Goal: Find specific page/section

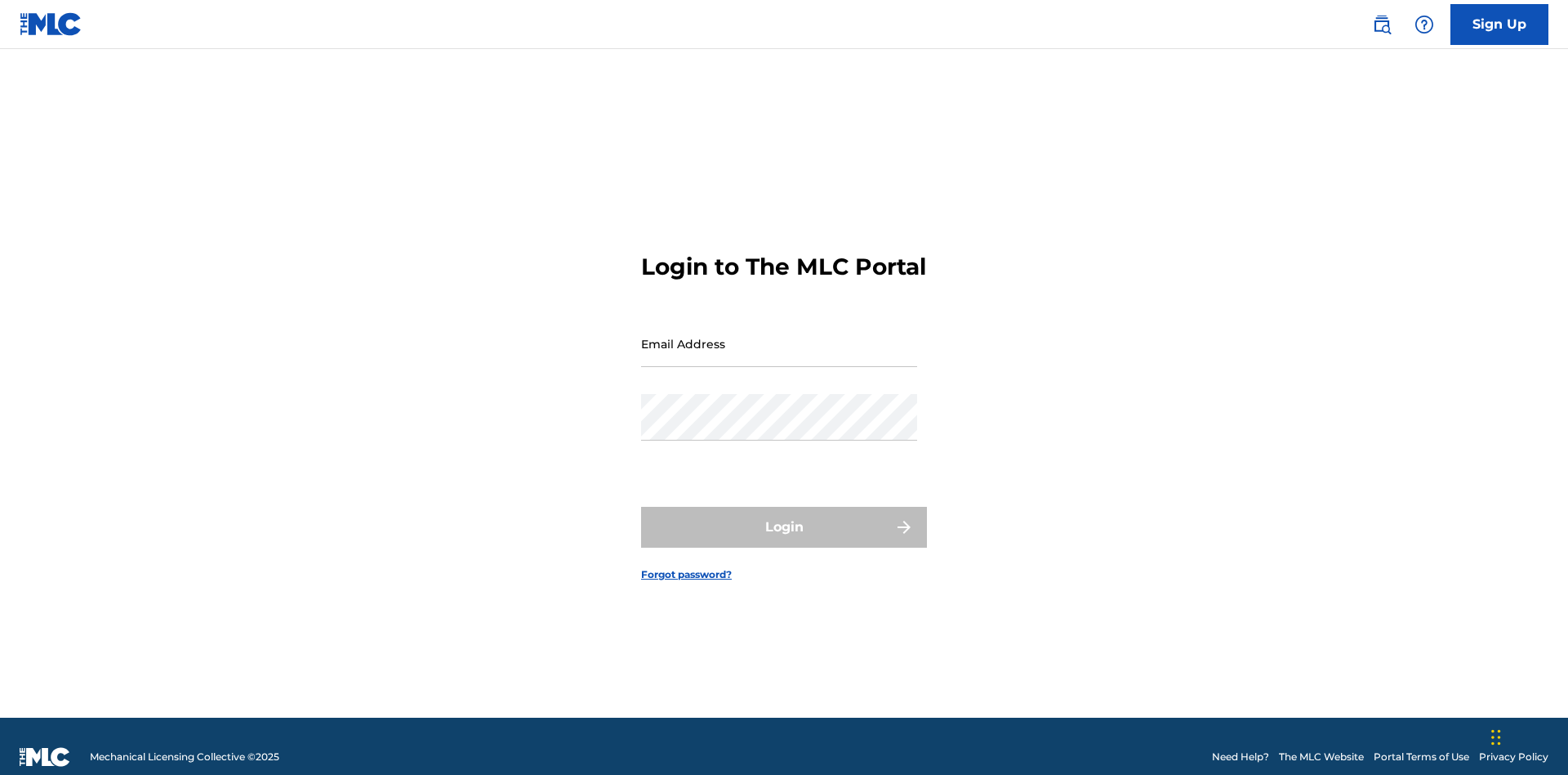
scroll to position [21, 0]
click at [779, 336] on input "Email Address" at bounding box center [779, 344] width 276 height 46
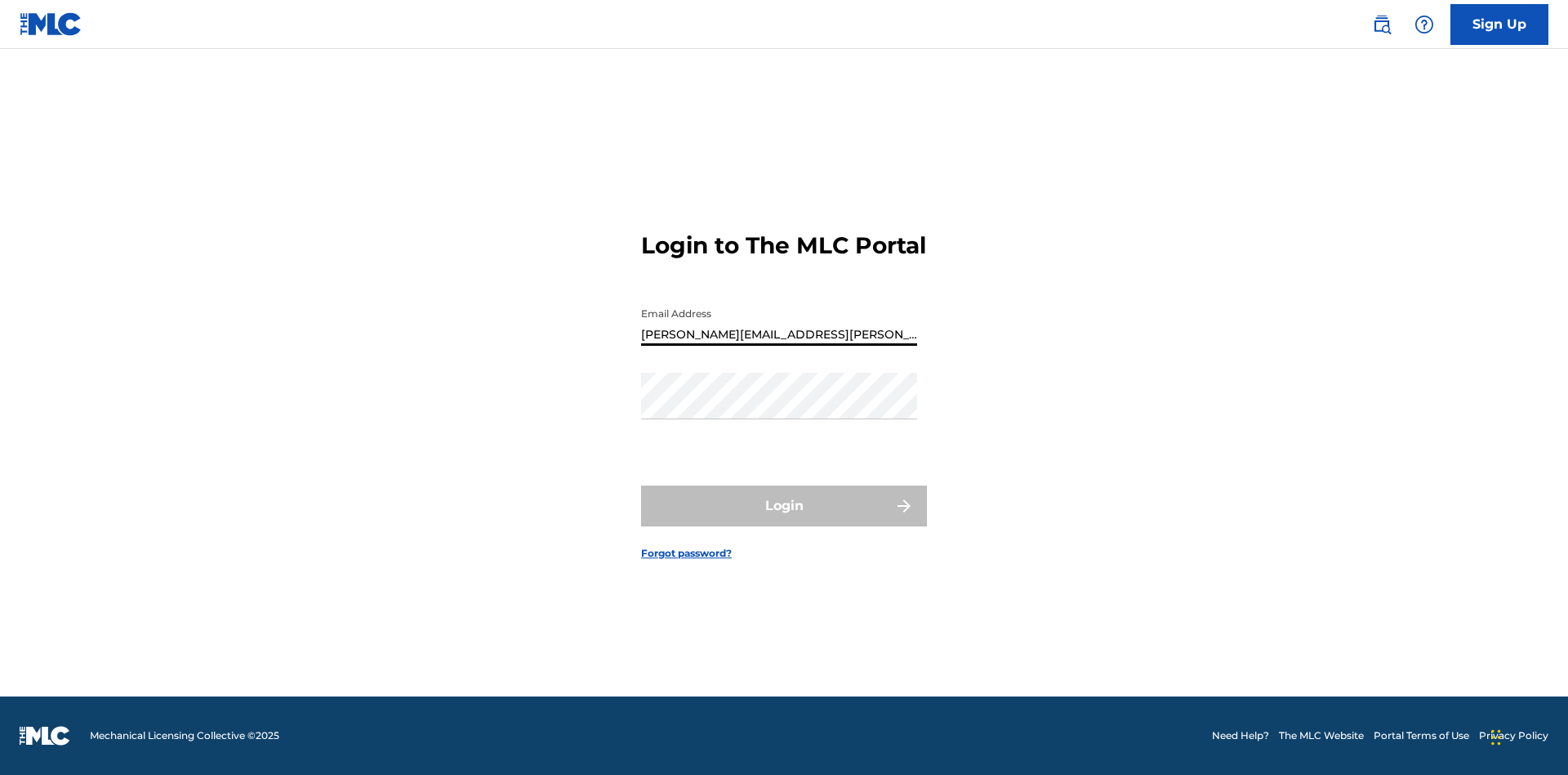
type input "[PERSON_NAME][EMAIL_ADDRESS][PERSON_NAME][DOMAIN_NAME]"
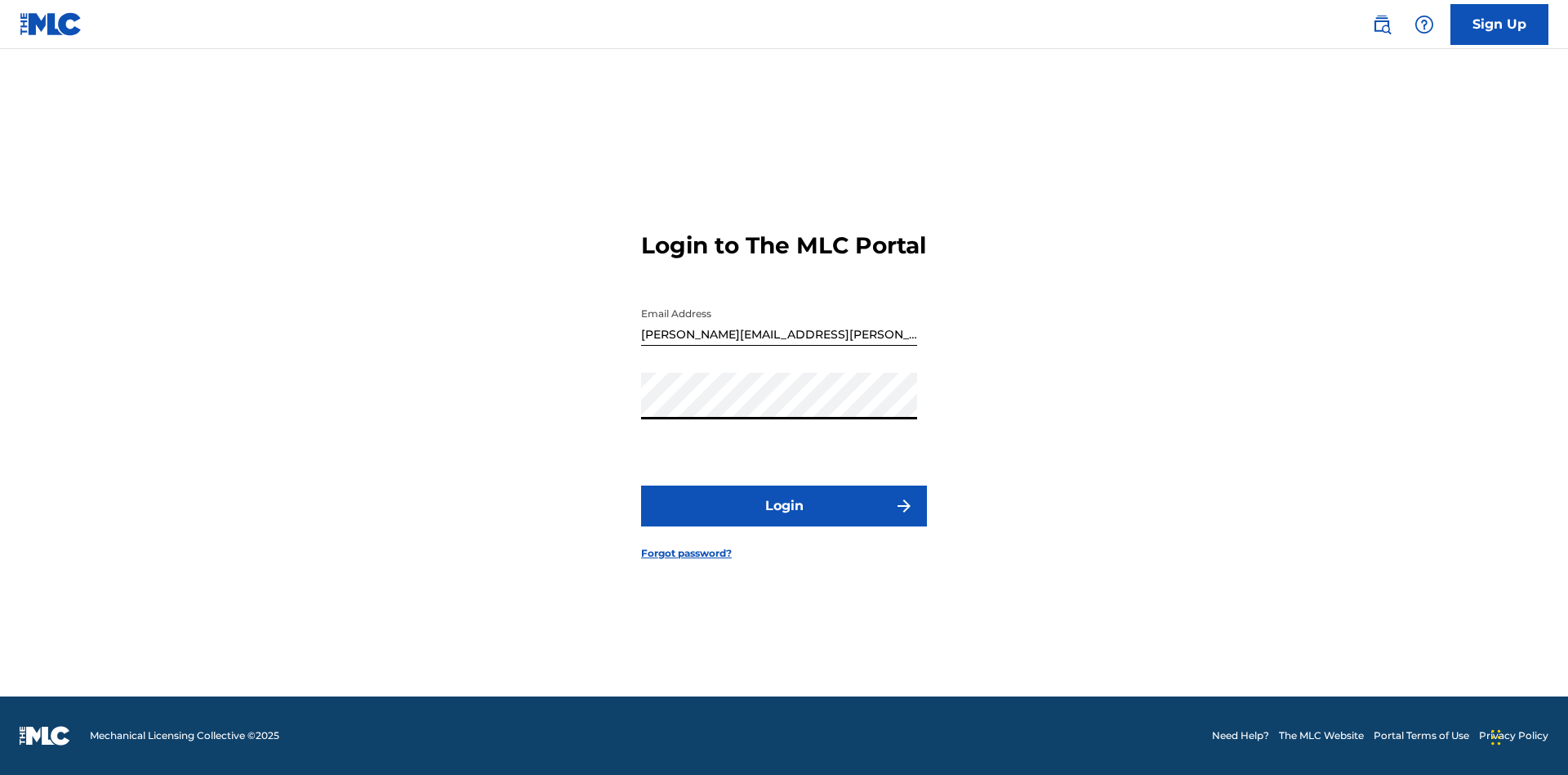
click at [784, 520] on button "Login" at bounding box center [784, 506] width 286 height 41
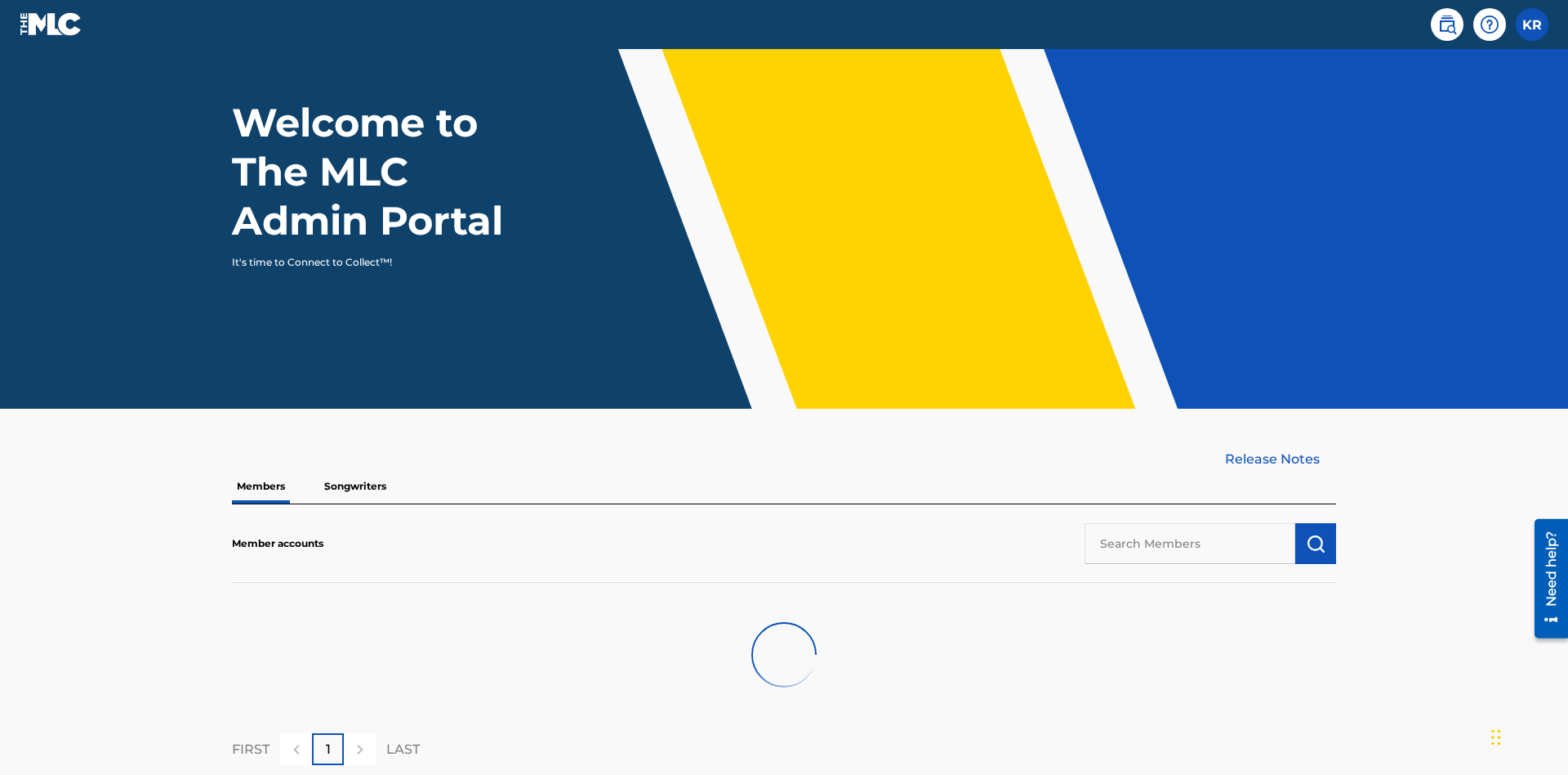
click at [1191, 523] on input "text" at bounding box center [1191, 544] width 211 height 41
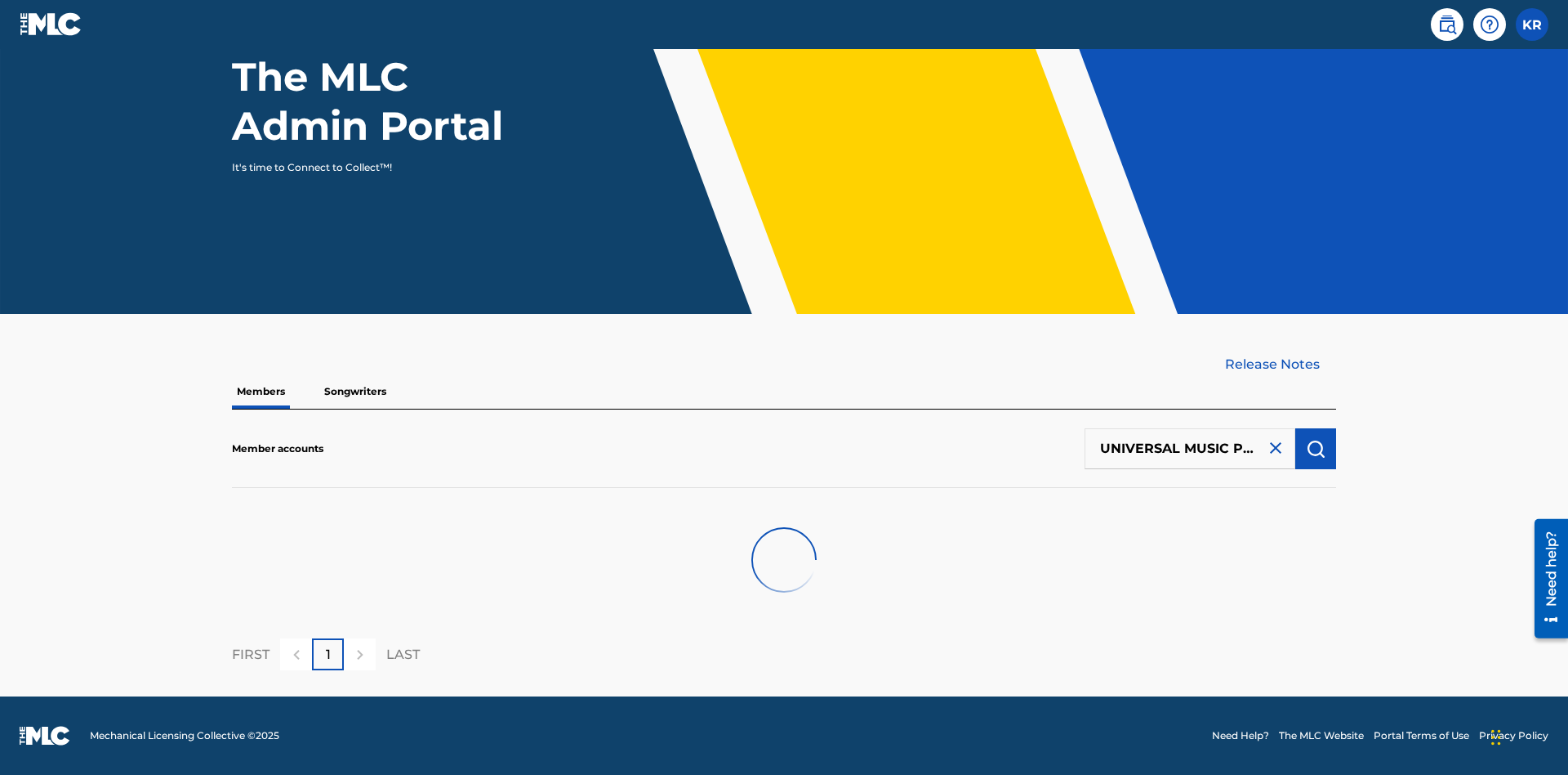
scroll to position [0, 53]
type input "UNIVERSAL MUSIC PUB GROUP"
click at [1316, 448] on img "submit" at bounding box center [1316, 449] width 20 height 20
